Goal: Find specific page/section: Find specific page/section

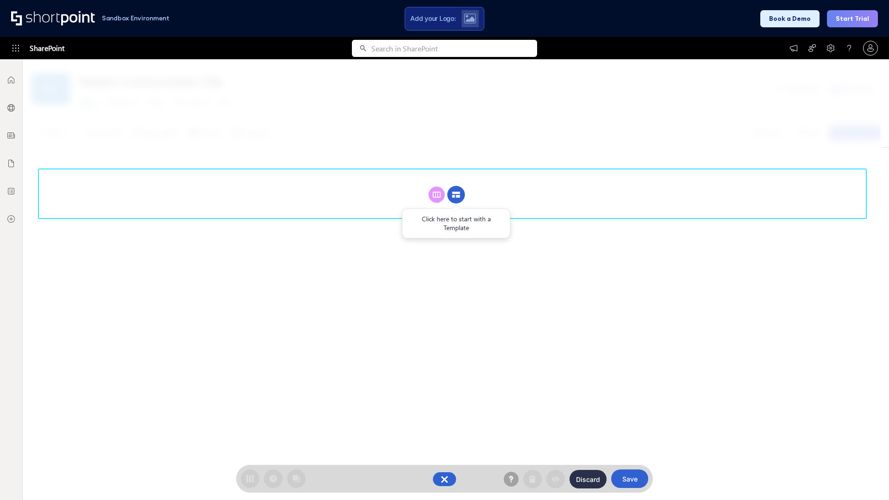
click at [456, 194] on circle at bounding box center [456, 195] width 18 height 18
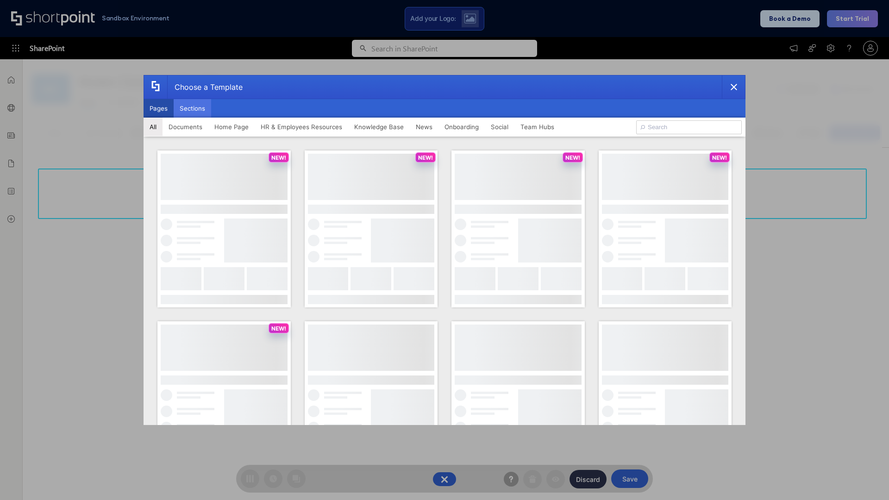
click at [192, 108] on button "Sections" at bounding box center [192, 108] width 37 height 19
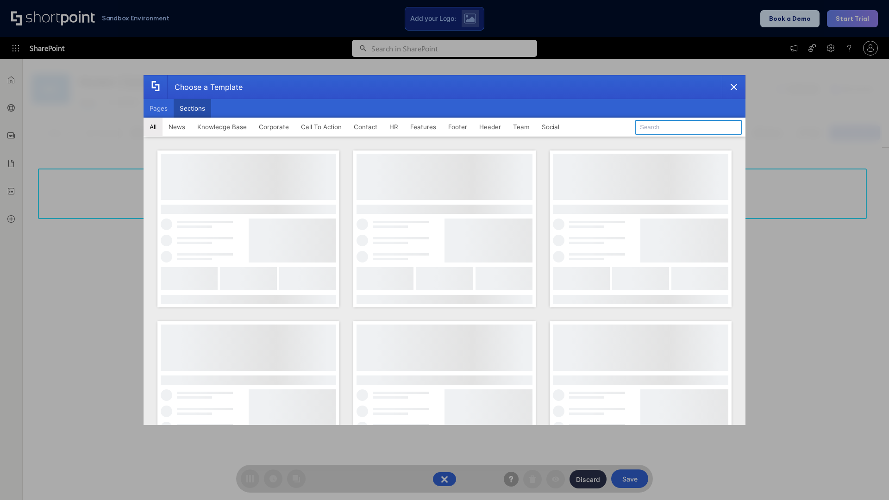
type input "Social News"
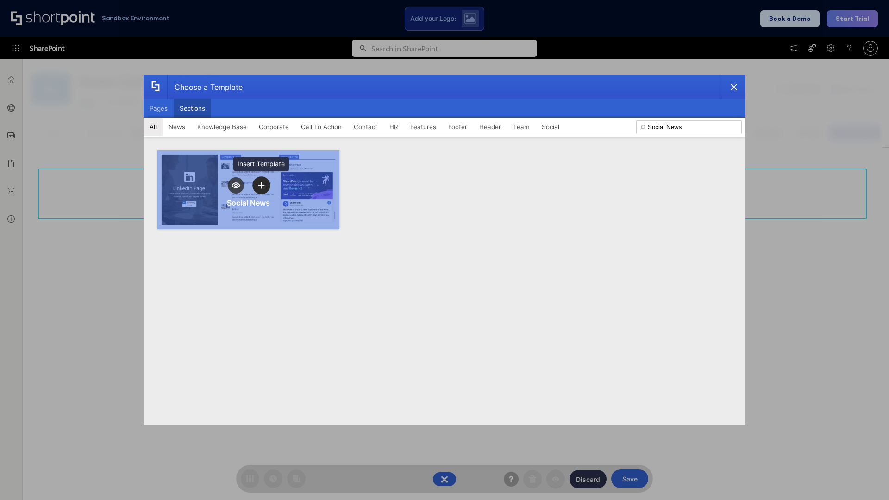
click at [261, 185] on icon "template selector" at bounding box center [261, 185] width 6 height 6
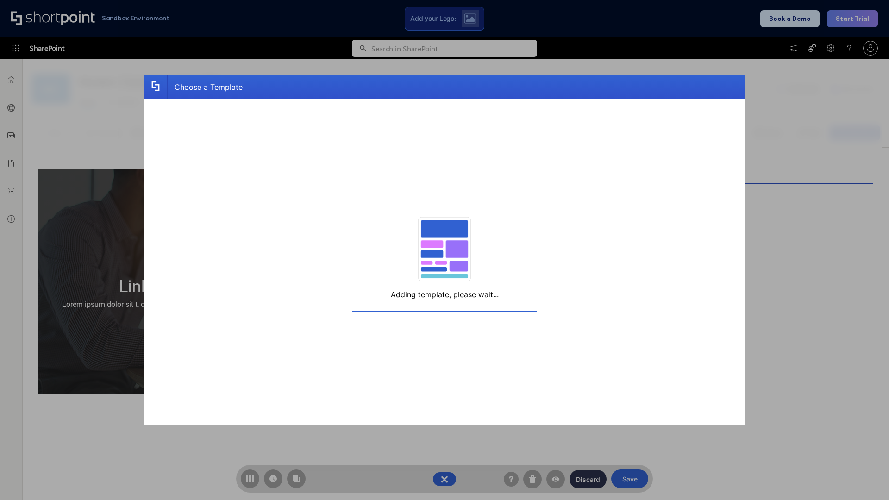
scroll to position [7, 7]
